Goal: Navigation & Orientation: Find specific page/section

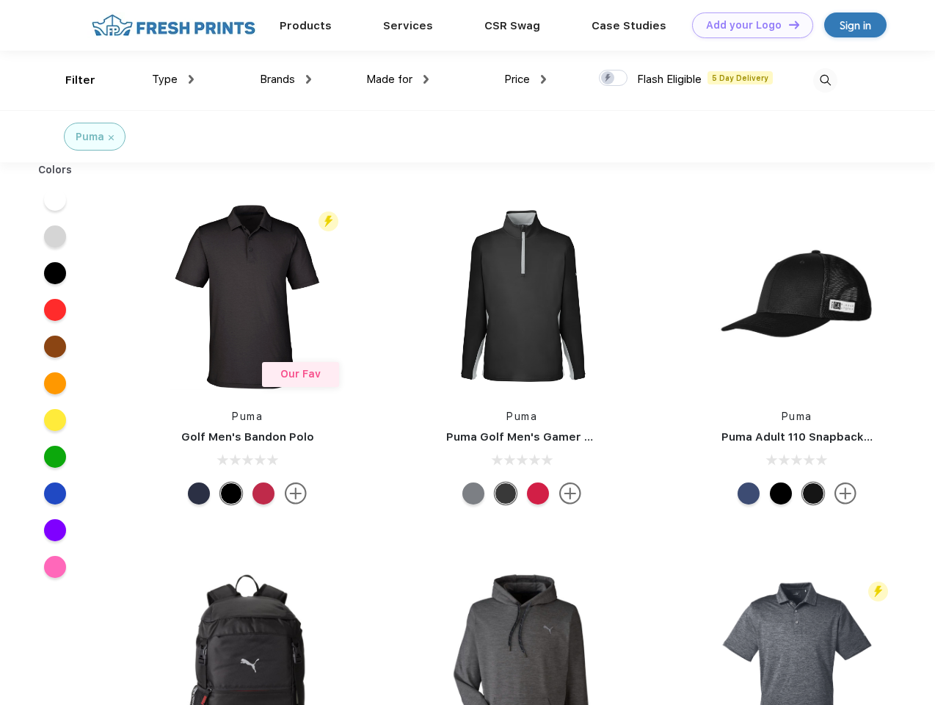
click at [747, 25] on link "Add your Logo Design Tool" at bounding box center [752, 25] width 121 height 26
click at [0, 0] on div "Design Tool" at bounding box center [0, 0] width 0 height 0
click at [788, 24] on link "Add your Logo Design Tool" at bounding box center [752, 25] width 121 height 26
click at [70, 80] on div "Filter" at bounding box center [80, 80] width 30 height 17
click at [173, 79] on span "Type" at bounding box center [165, 79] width 26 height 13
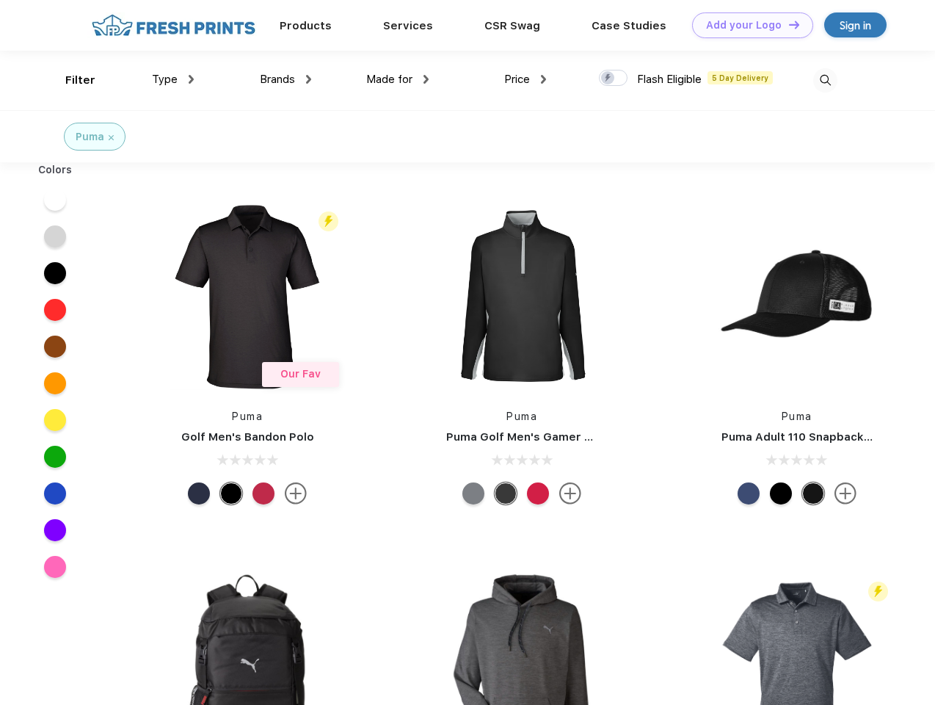
click at [286, 79] on span "Brands" at bounding box center [277, 79] width 35 height 13
click at [398, 79] on span "Made for" at bounding box center [389, 79] width 46 height 13
click at [526, 79] on span "Price" at bounding box center [517, 79] width 26 height 13
click at [614, 79] on div at bounding box center [613, 78] width 29 height 16
click at [609, 79] on input "checkbox" at bounding box center [604, 74] width 10 height 10
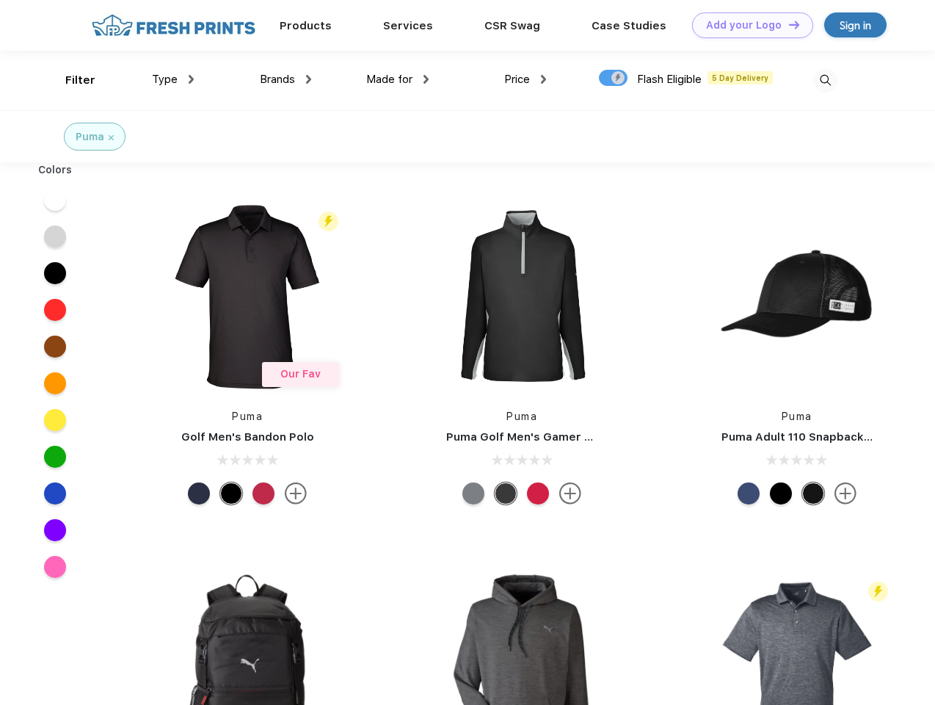
click at [825, 80] on img at bounding box center [825, 80] width 24 height 24
